Goal: Entertainment & Leisure: Browse casually

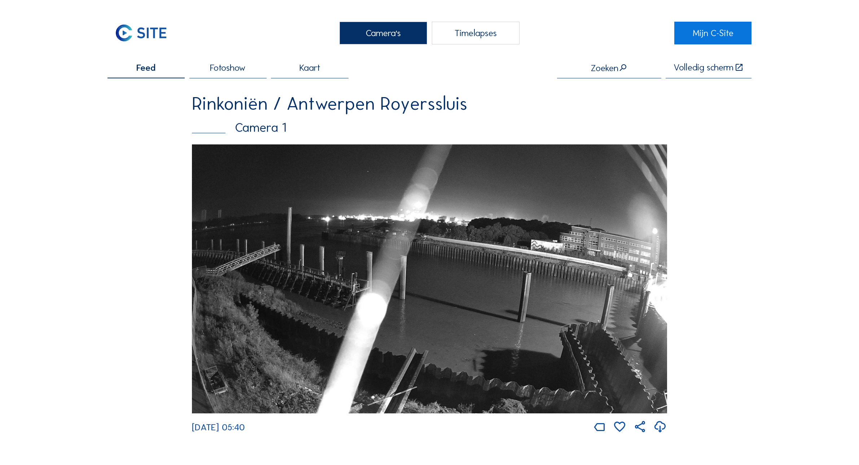
scroll to position [1230, 0]
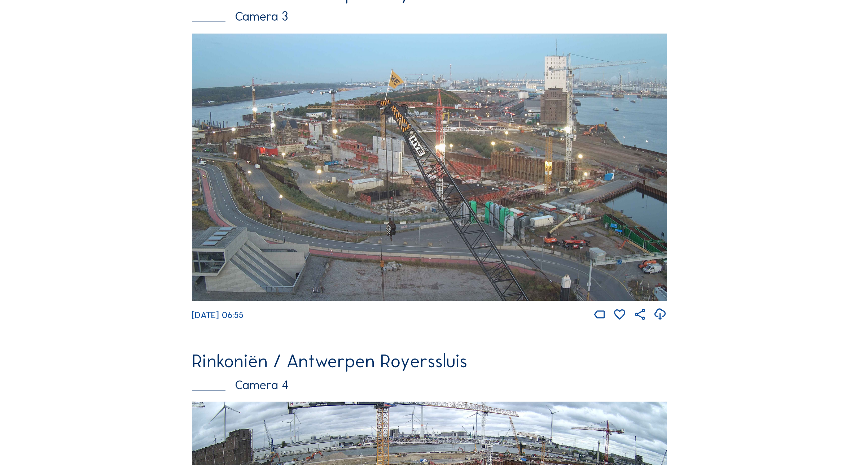
scroll to position [1185, 0]
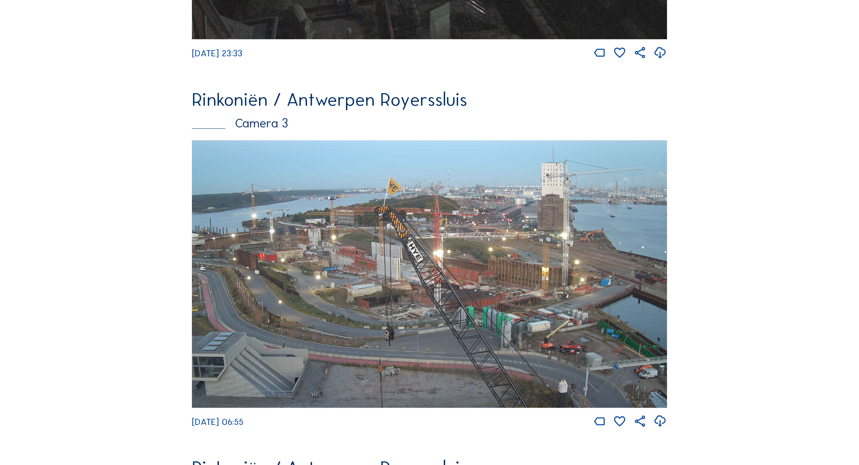
scroll to position [1185, 0]
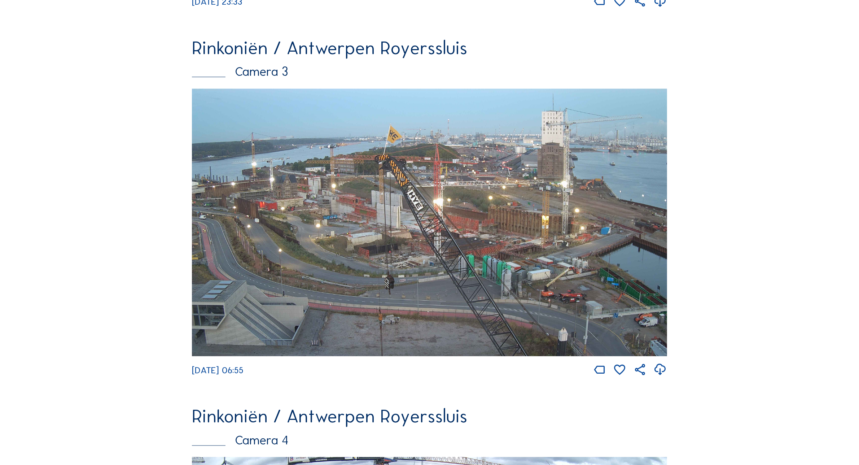
click at [263, 200] on img at bounding box center [429, 222] width 475 height 267
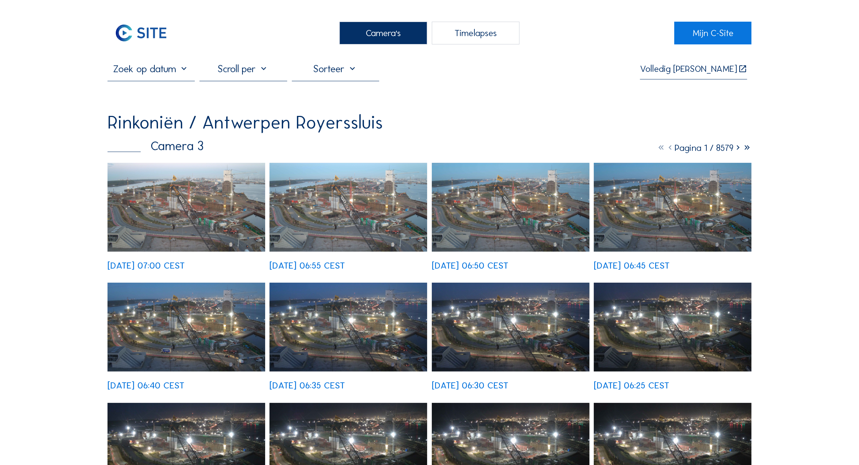
click at [224, 190] on img at bounding box center [187, 207] width 158 height 89
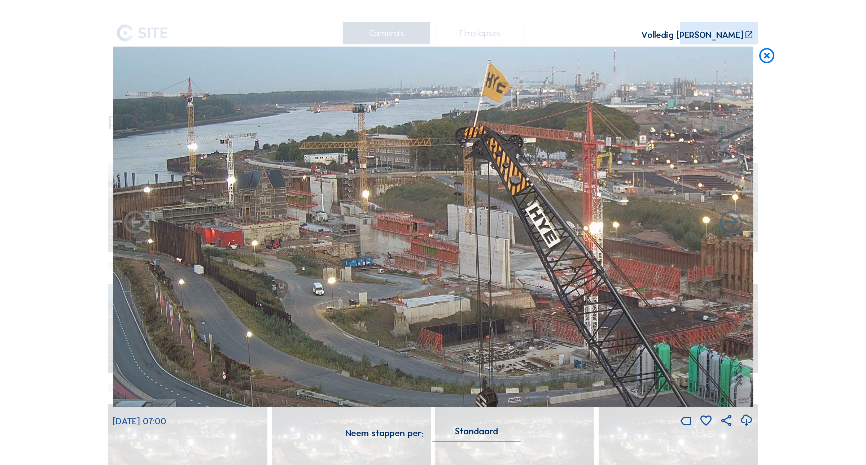
drag, startPoint x: 230, startPoint y: 210, endPoint x: 312, endPoint y: 237, distance: 86.4
click at [312, 237] on img at bounding box center [433, 227] width 641 height 360
click at [770, 60] on icon at bounding box center [767, 56] width 18 height 19
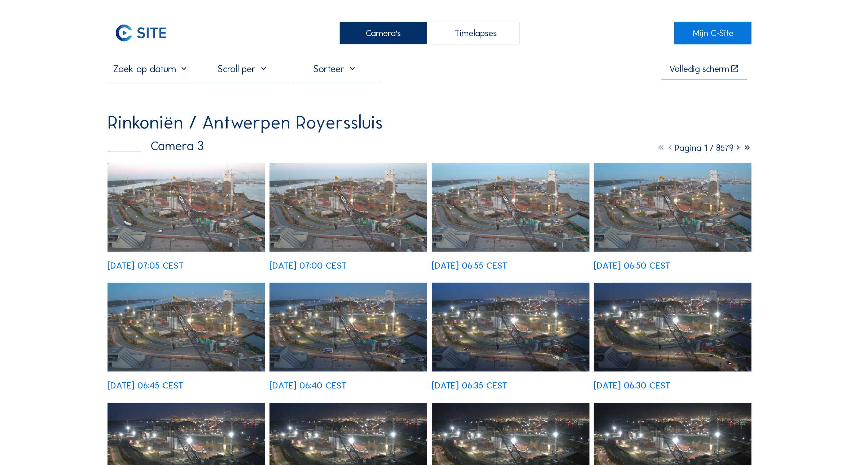
click at [137, 177] on img at bounding box center [187, 207] width 158 height 89
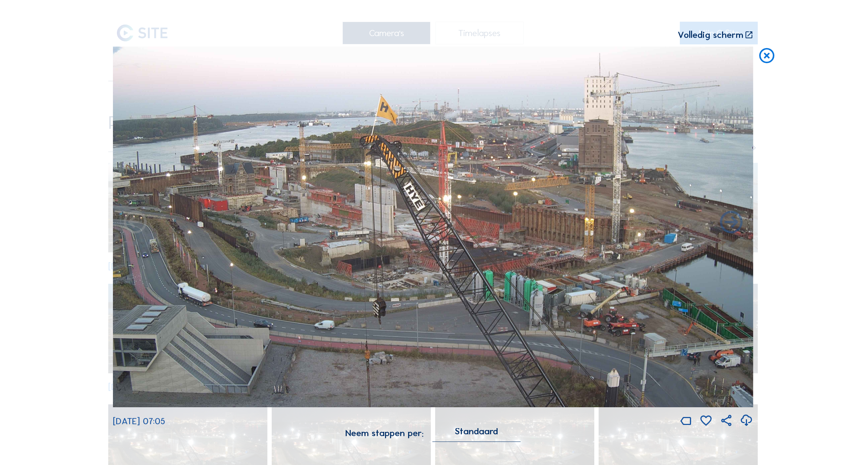
click at [770, 47] on icon at bounding box center [767, 56] width 18 height 19
